Goal: Information Seeking & Learning: Learn about a topic

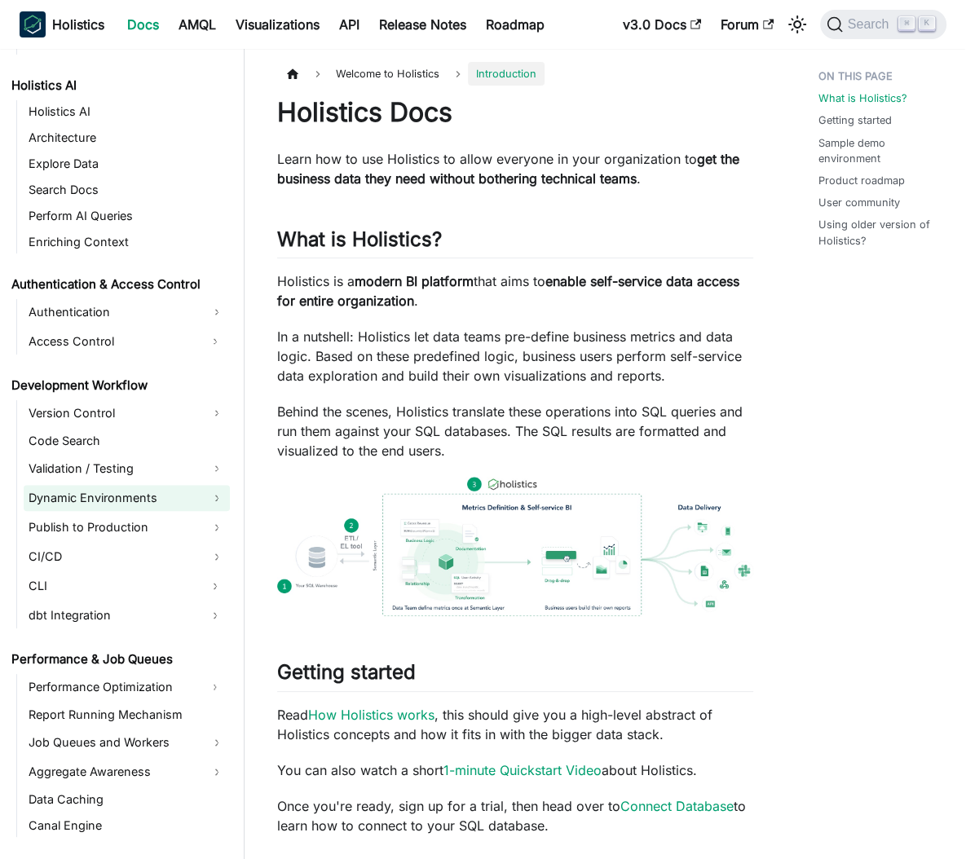
scroll to position [424, 0]
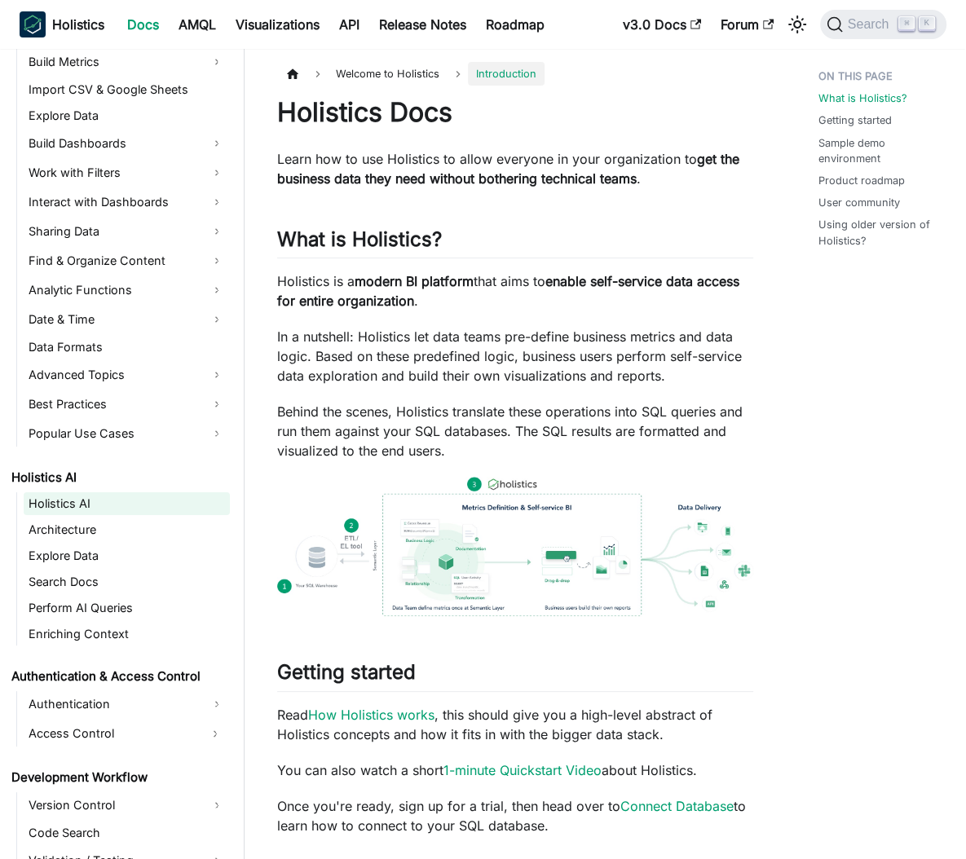
click at [74, 503] on link "Holistics AI" at bounding box center [127, 503] width 206 height 23
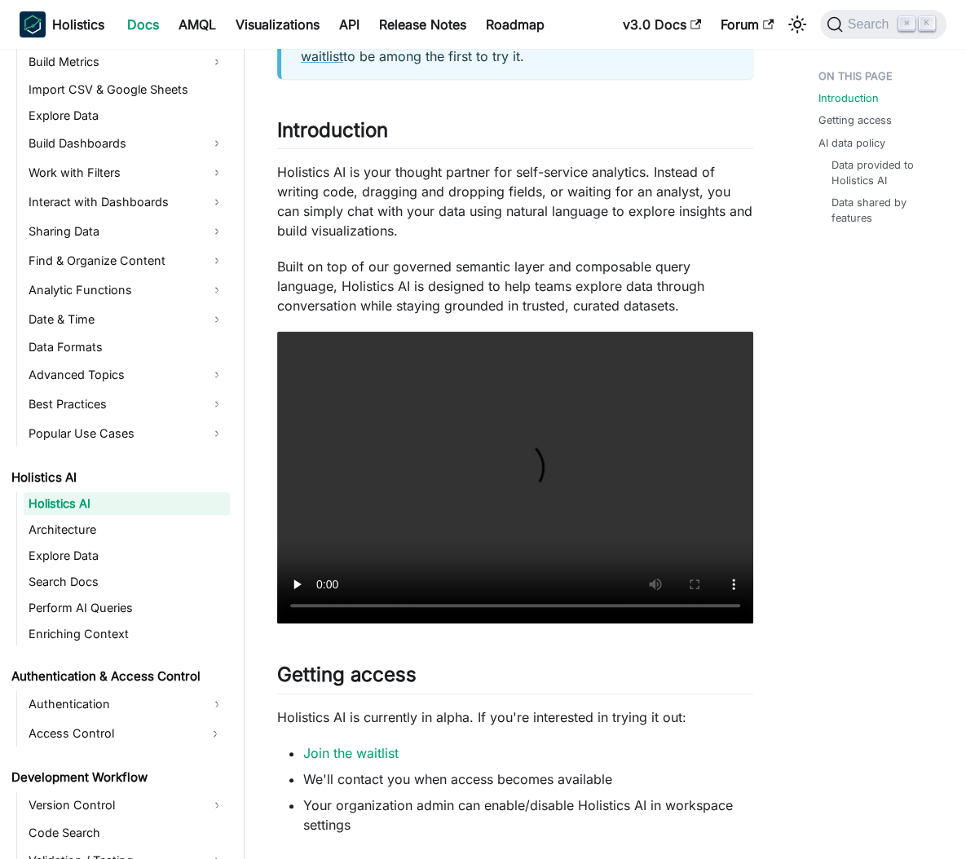
scroll to position [398, 0]
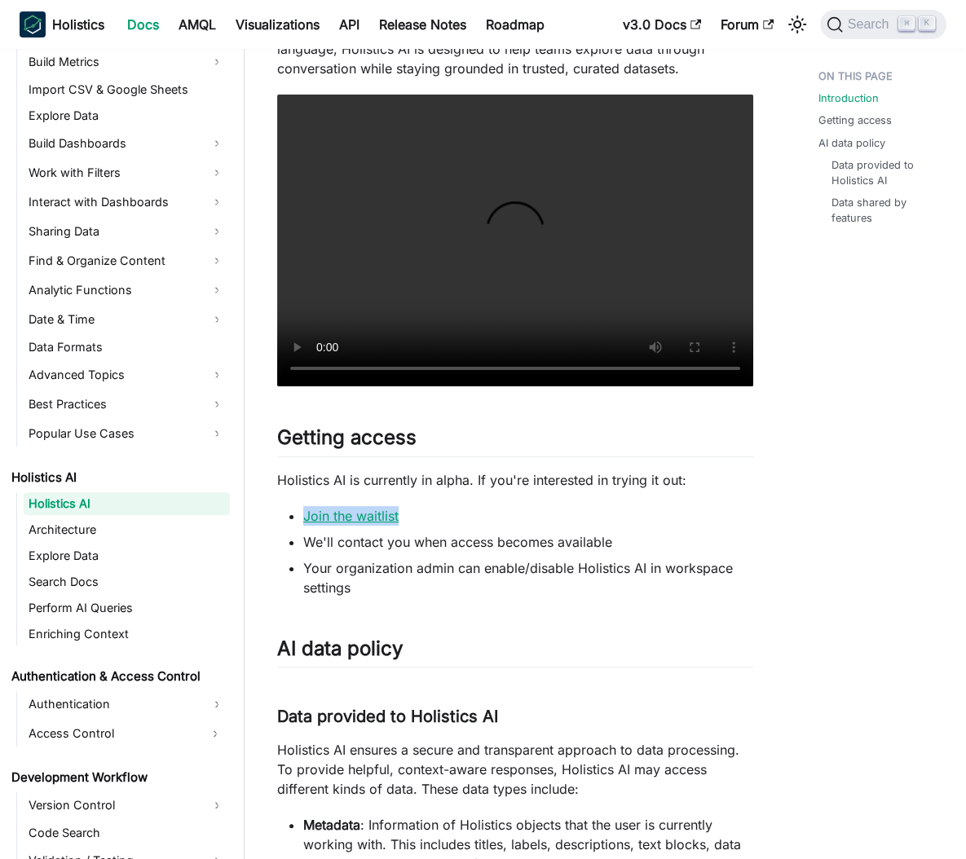
drag, startPoint x: 461, startPoint y: 515, endPoint x: 305, endPoint y: 514, distance: 156.4
click at [305, 514] on li "Join the waitlist" at bounding box center [528, 516] width 450 height 20
click at [318, 486] on p "Holistics AI is currently in alpha. If you're interested in trying it out:" at bounding box center [515, 480] width 476 height 20
drag, startPoint x: 475, startPoint y: 476, endPoint x: 618, endPoint y: 513, distance: 147.4
click at [620, 514] on div "Holistics AI Early Access 🚀 Holistics AI is now in alpha! Read our announcement…" at bounding box center [515, 579] width 476 height 1760
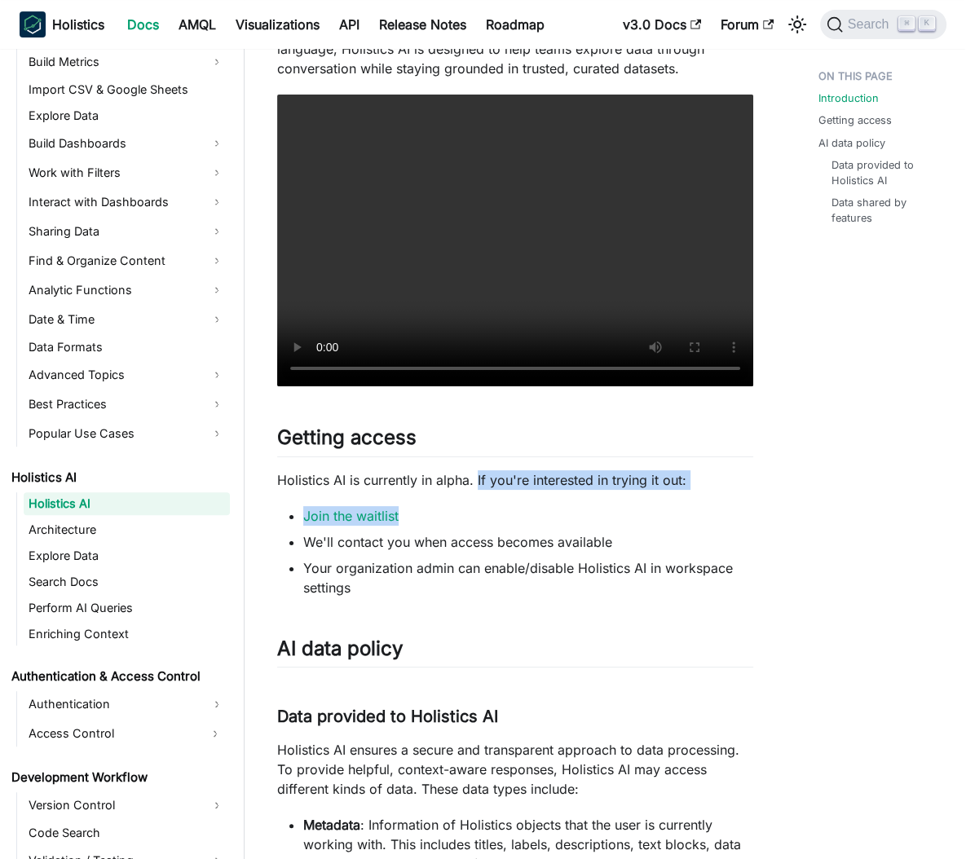
drag, startPoint x: 476, startPoint y: 477, endPoint x: 488, endPoint y: 509, distance: 34.8
click at [488, 510] on div "Holistics AI Early Access 🚀 Holistics AI is now in alpha! Read our announcement…" at bounding box center [515, 579] width 476 height 1760
copy div "If you're interested in trying it out: Join the waitlist"
click at [68, 530] on link "Architecture" at bounding box center [127, 529] width 206 height 23
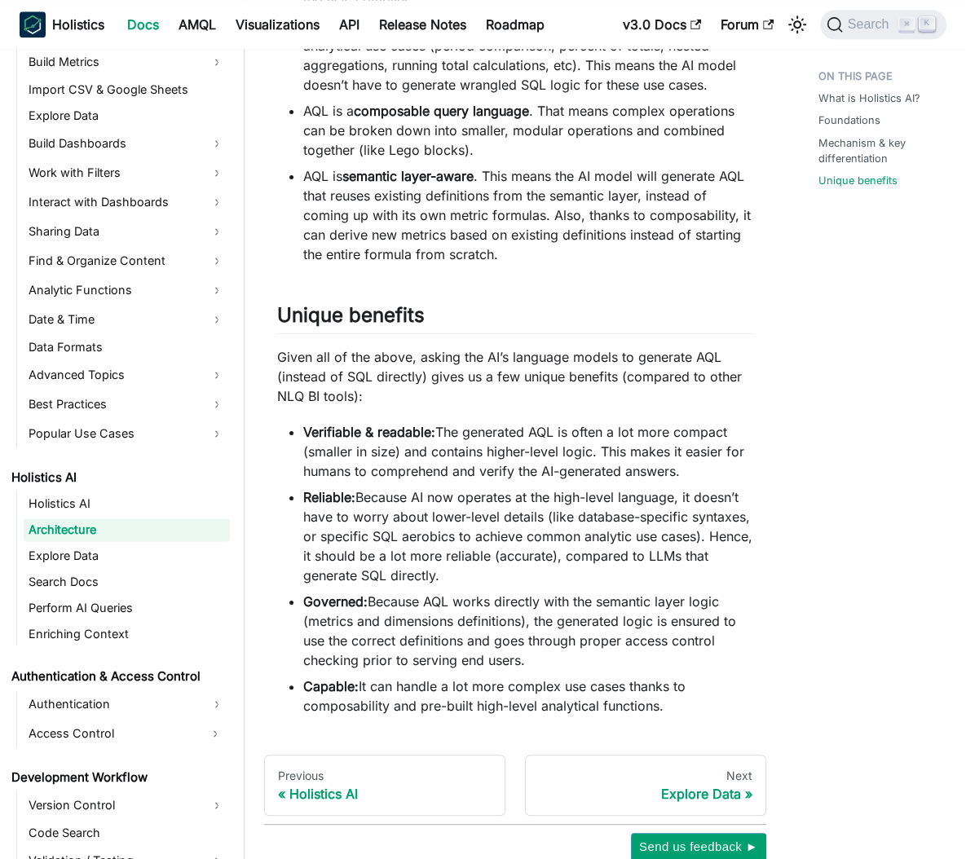
scroll to position [1541, 0]
